Goal: Check status

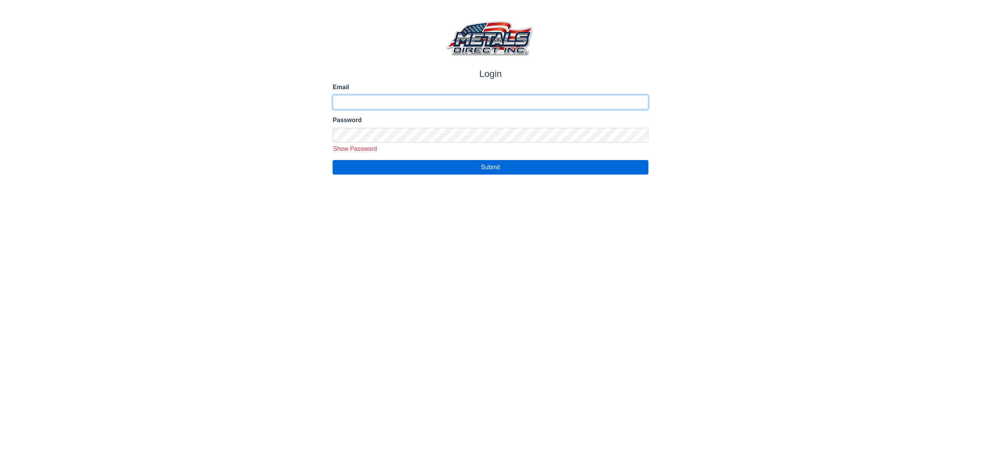
type input "**********"
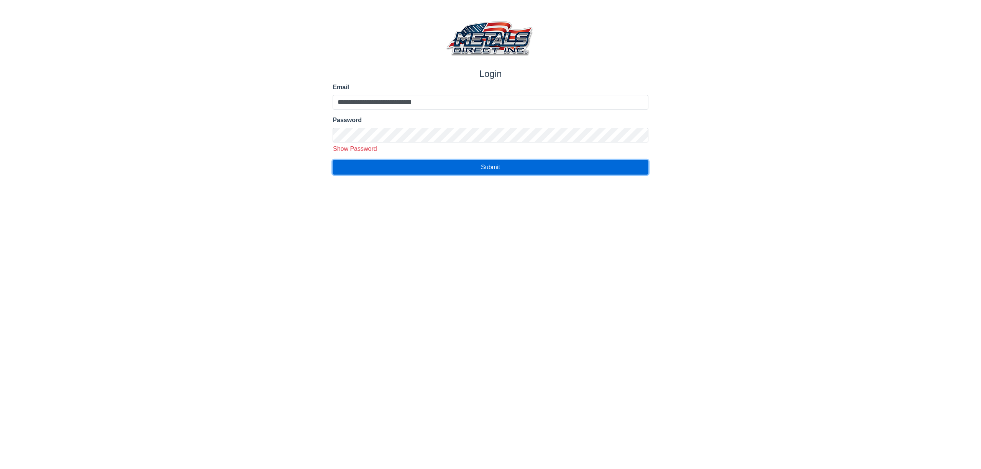
click at [427, 172] on button "Submit" at bounding box center [490, 167] width 315 height 15
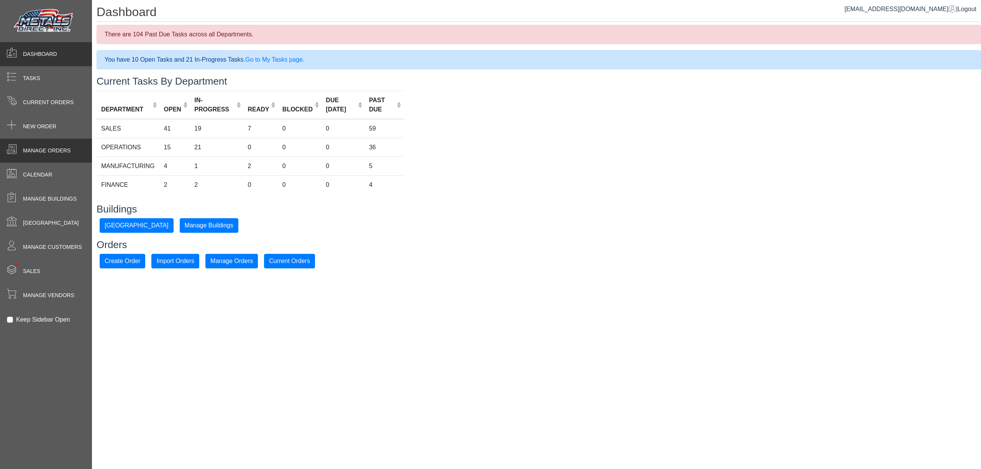
click at [46, 150] on span "Manage Orders" at bounding box center [47, 151] width 48 height 8
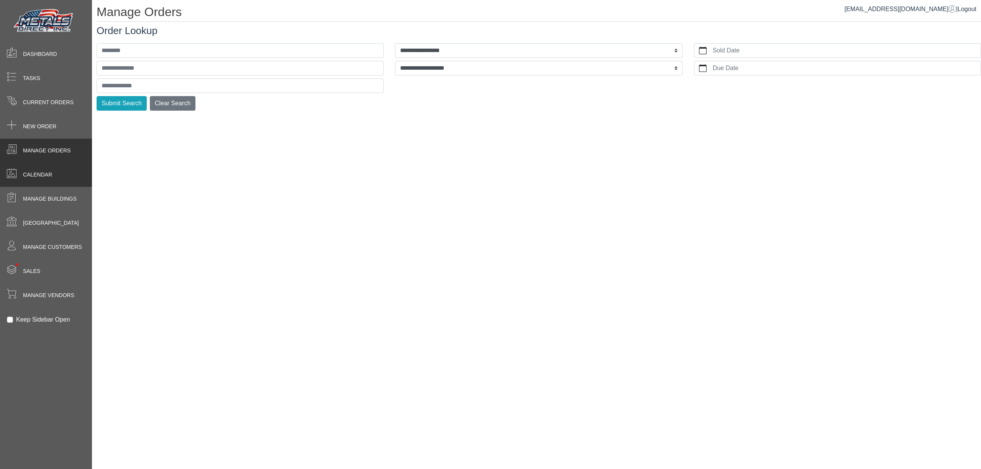
click at [39, 178] on span "Calendar" at bounding box center [37, 175] width 29 height 8
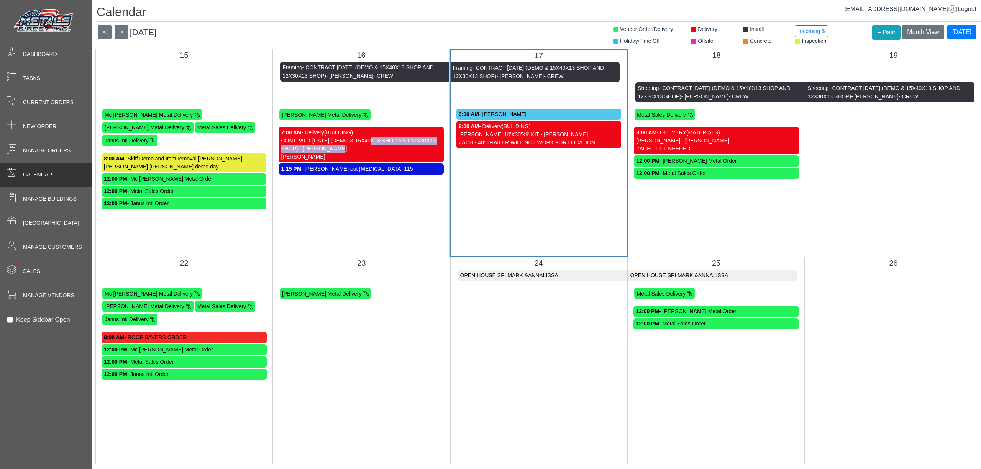
drag, startPoint x: 365, startPoint y: 146, endPoint x: 369, endPoint y: 144, distance: 5.0
click at [369, 144] on div "CONTRACT [DATE] (DEMO & 15X40X13 SHOP AND 12X30X13 SHOP) - [PERSON_NAME]" at bounding box center [361, 145] width 160 height 16
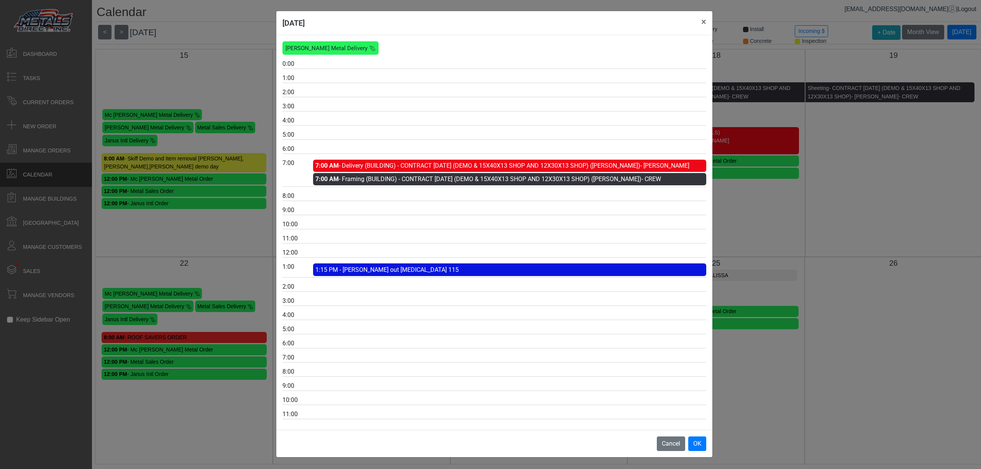
click at [462, 162] on div "7:00 AM - Delivery (BUILDING) - CONTRACT [DATE] (DEMO & 15X40X13 SHOP AND 12X30…" at bounding box center [509, 166] width 393 height 12
click at [466, 167] on link "7:00 AM - Delivery (BUILDING) - CONTRACT [DATE] (DEMO & 15X40X13 SHOP AND 12X30…" at bounding box center [502, 165] width 374 height 7
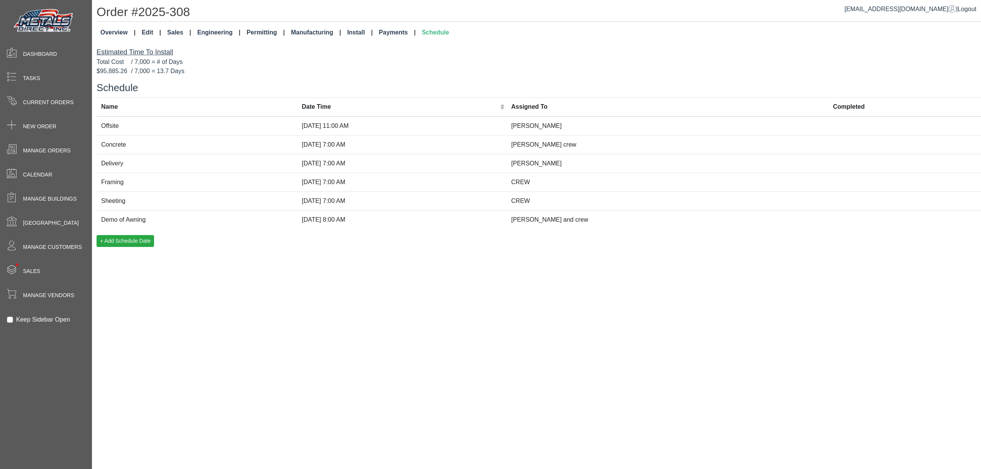
click at [127, 35] on link "Overview" at bounding box center [117, 32] width 41 height 15
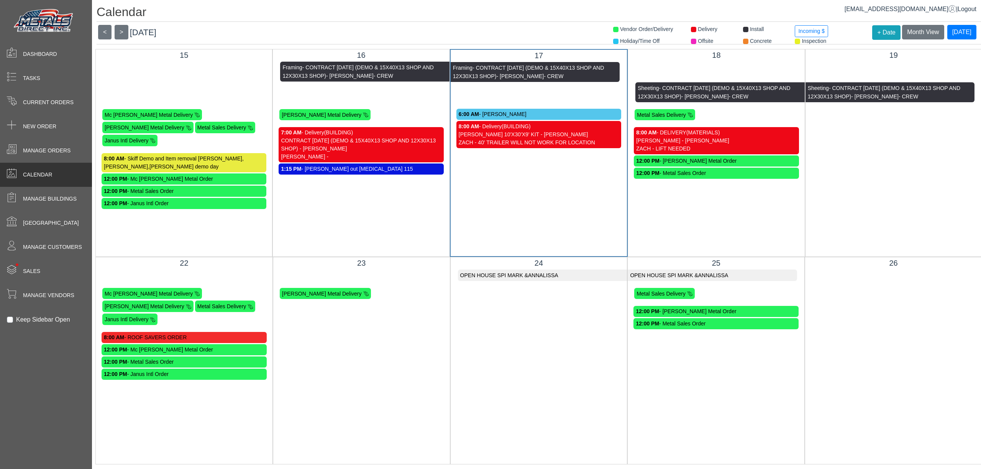
drag, startPoint x: 569, startPoint y: 128, endPoint x: 574, endPoint y: 128, distance: 4.6
click at [574, 128] on div "8:00 AM - Delivery (BUILDING)" at bounding box center [539, 127] width 160 height 8
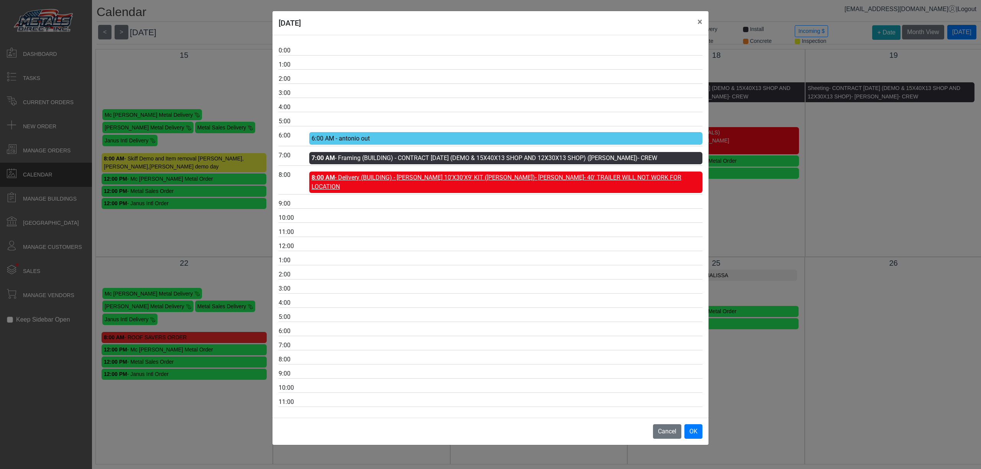
click at [500, 179] on link "8:00 AM - Delivery (BUILDING) - [PERSON_NAME] 10'X30'X9' KIT ([PERSON_NAME]) - …" at bounding box center [496, 182] width 370 height 16
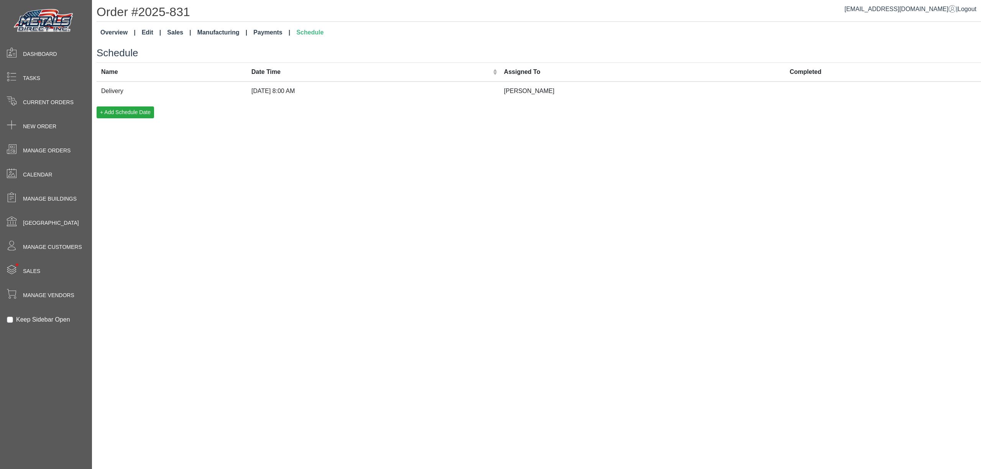
click at [331, 91] on td "[DATE] 8:00 AM" at bounding box center [373, 91] width 252 height 19
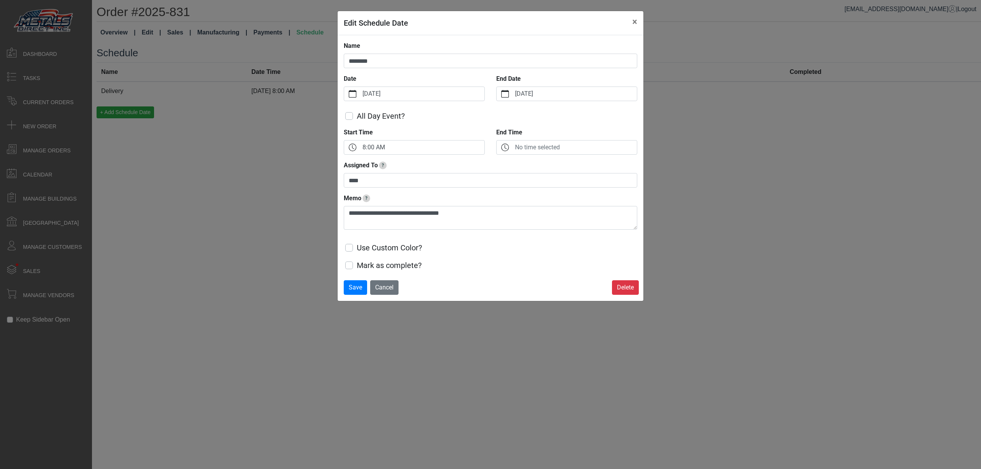
click at [189, 49] on div "**********" at bounding box center [490, 234] width 981 height 469
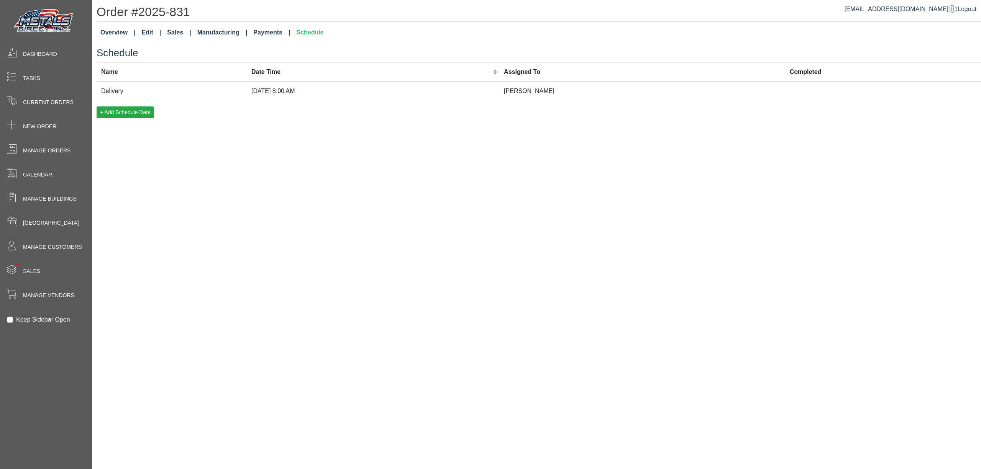
drag, startPoint x: 126, startPoint y: 27, endPoint x: 121, endPoint y: 28, distance: 5.0
click at [126, 28] on link "Overview" at bounding box center [117, 32] width 41 height 15
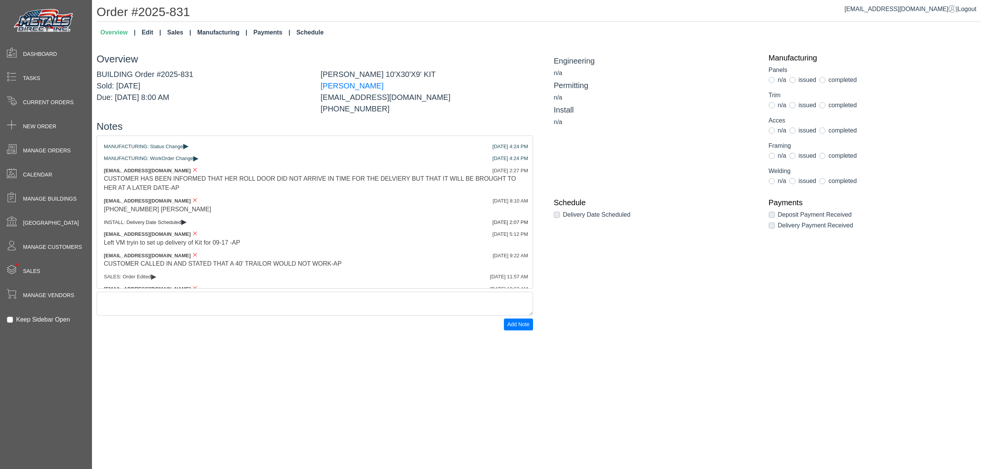
click at [214, 33] on link "Manufacturing" at bounding box center [222, 32] width 56 height 15
